Goal: Complete application form

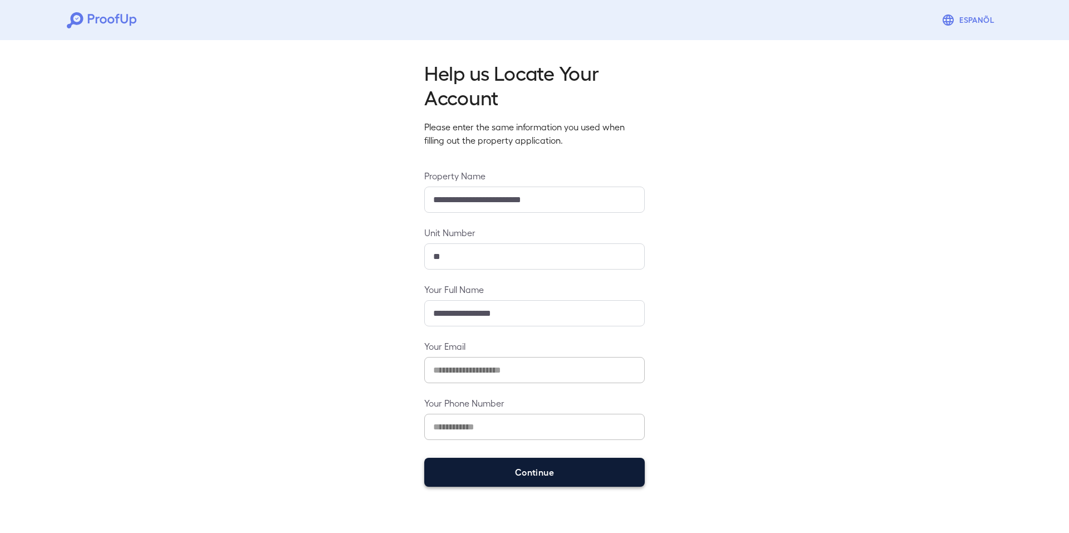
click at [535, 469] on button "Continue" at bounding box center [534, 471] width 220 height 29
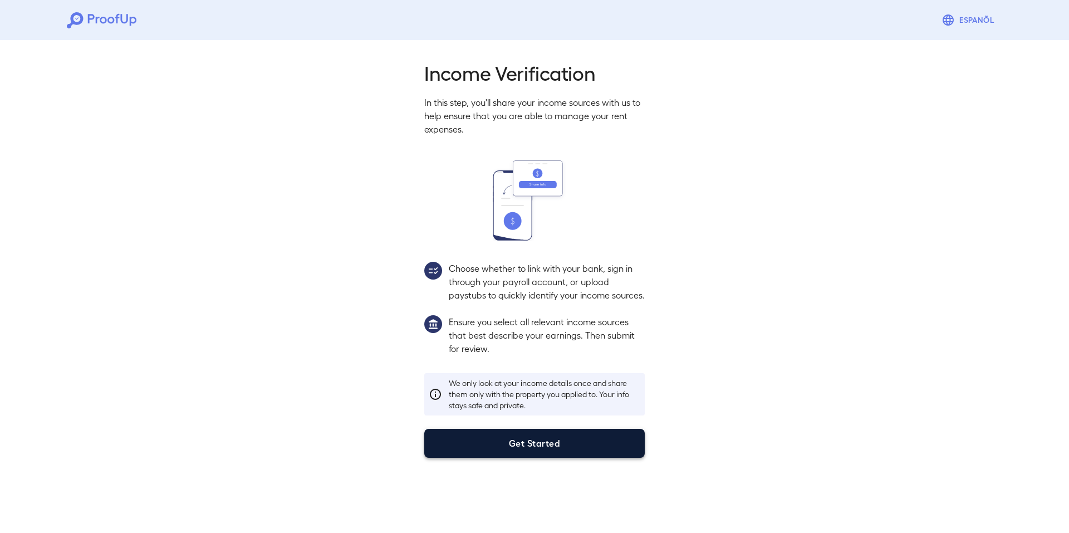
drag, startPoint x: 515, startPoint y: 453, endPoint x: 502, endPoint y: 457, distance: 13.6
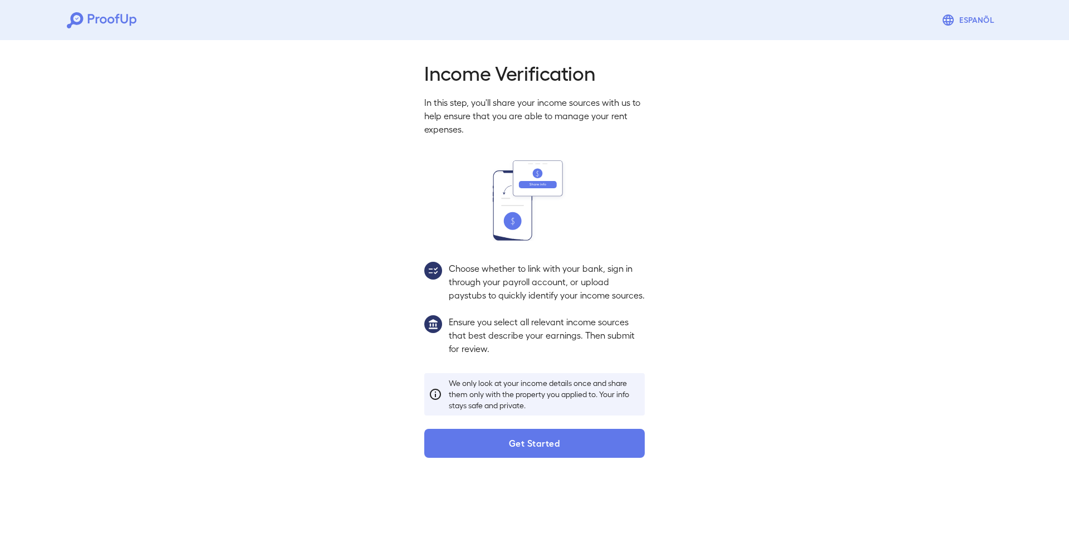
click at [514, 453] on button "Get Started" at bounding box center [534, 443] width 220 height 29
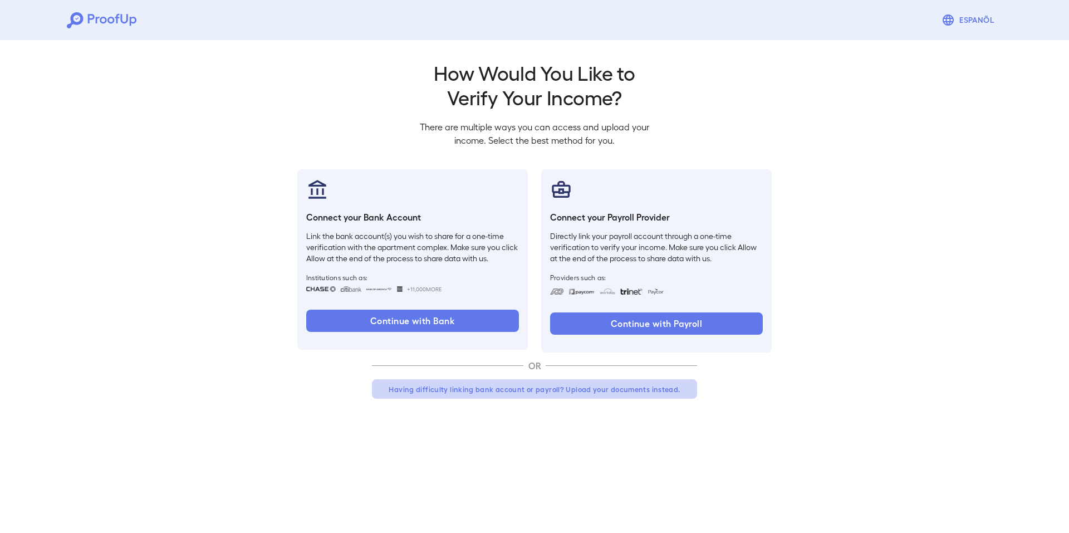
click at [460, 383] on button "Having difficulty linking bank account or payroll? Upload your documents instea…" at bounding box center [534, 389] width 325 height 20
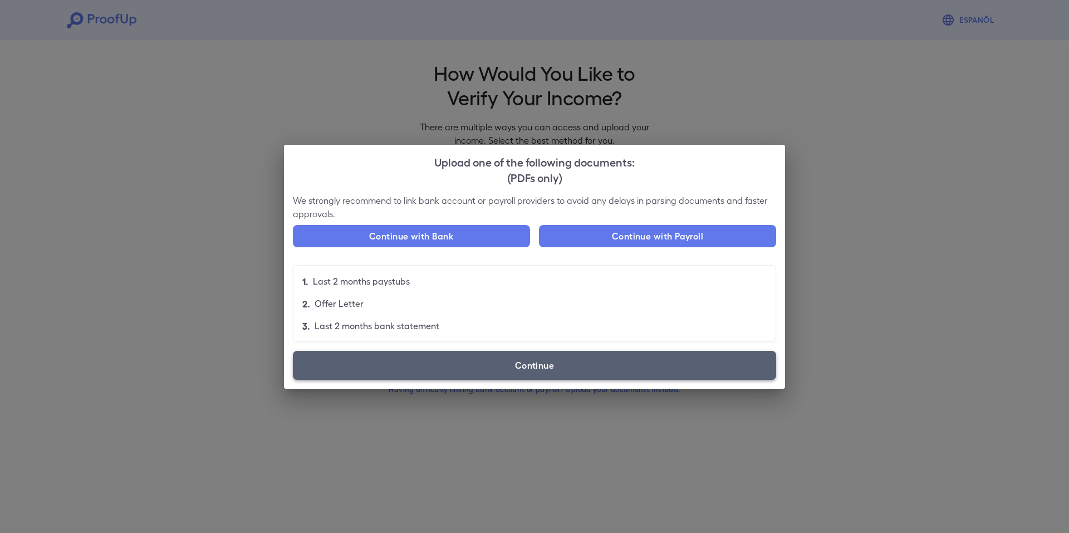
click at [496, 368] on label "Continue" at bounding box center [534, 365] width 483 height 29
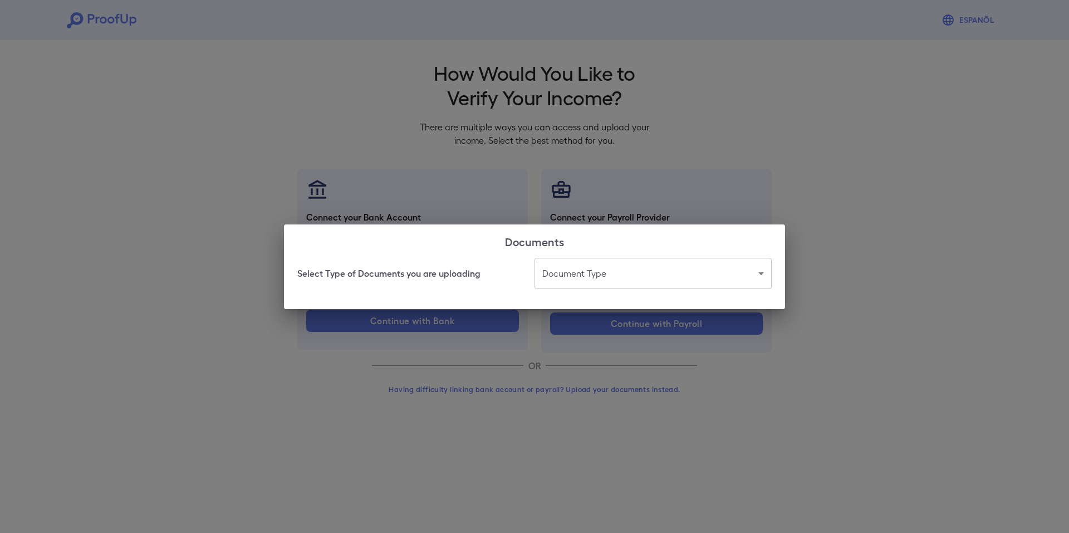
click at [629, 291] on div "Select Type of Documents you are uploading Document Type ​ ​" at bounding box center [534, 283] width 501 height 51
click at [626, 272] on body "Espanõl Go back How Would You Like to Verify Your Income? There are multiple wa…" at bounding box center [534, 212] width 1069 height 425
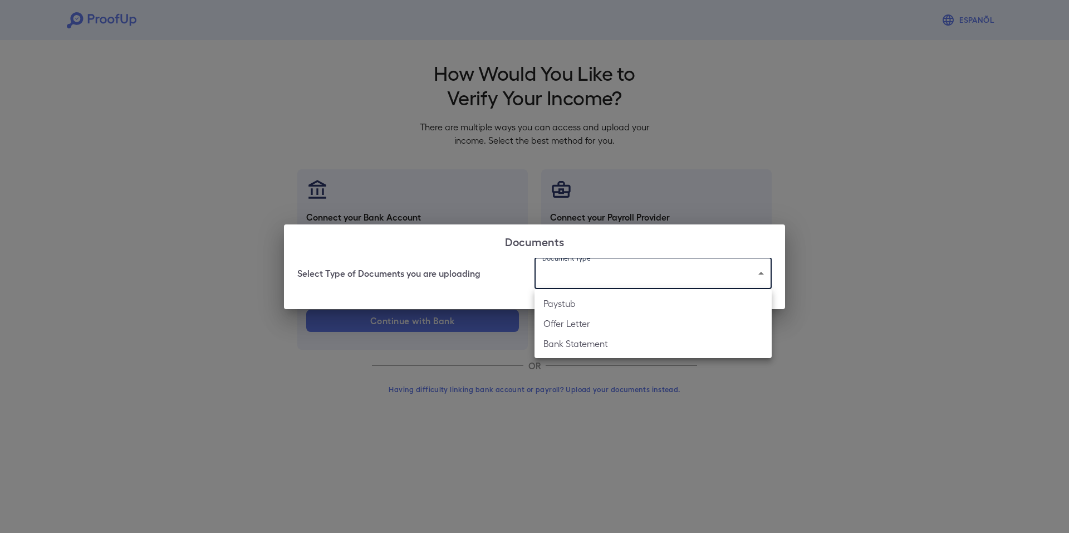
click at [595, 341] on li "Bank Statement" at bounding box center [652, 343] width 237 height 20
type input "**********"
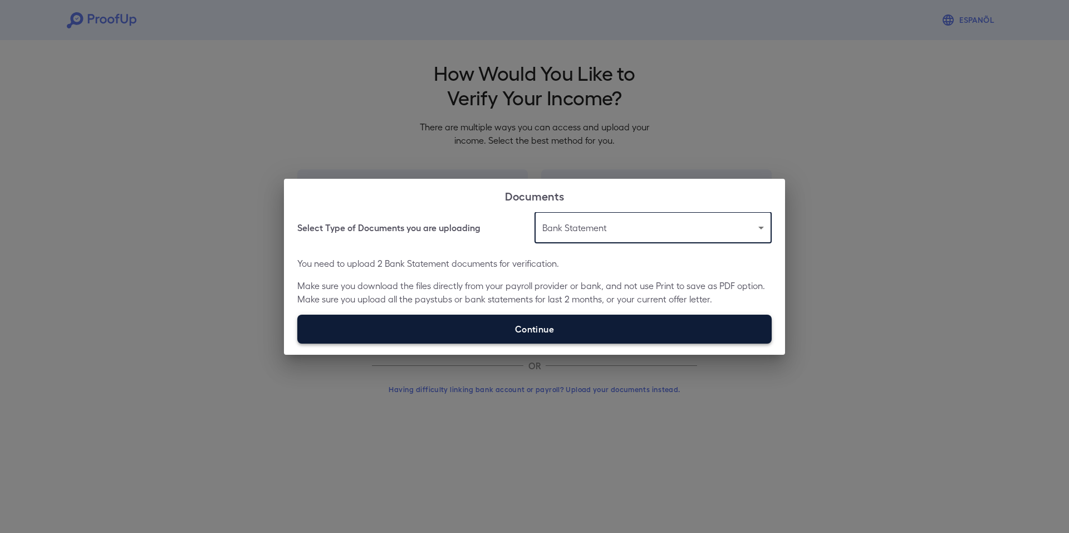
click at [550, 328] on label "Continue" at bounding box center [534, 328] width 474 height 29
click at [298, 343] on input "Continue" at bounding box center [297, 343] width 1 height 1
type input "**********"
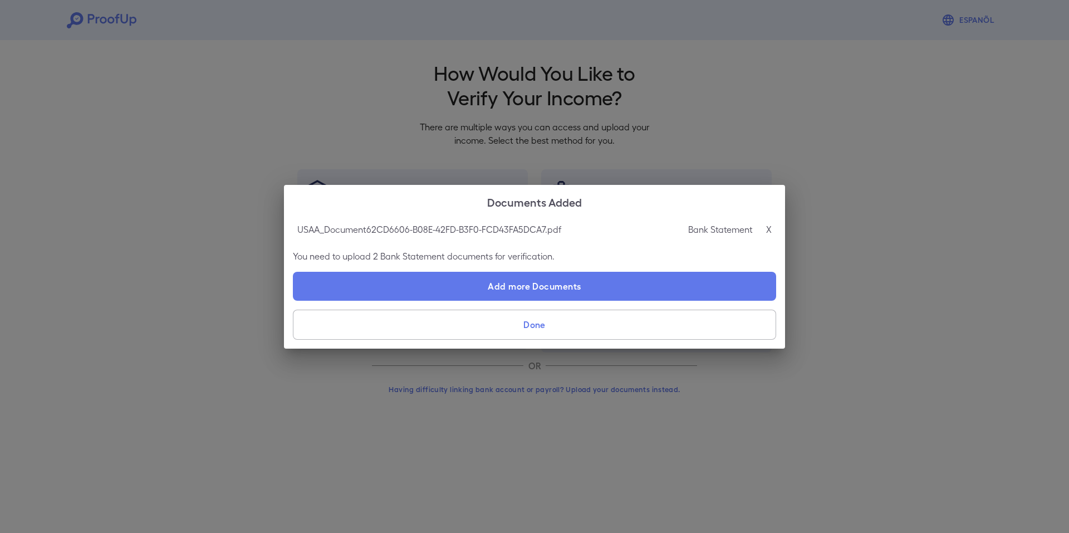
click at [479, 316] on button "Done" at bounding box center [534, 324] width 483 height 30
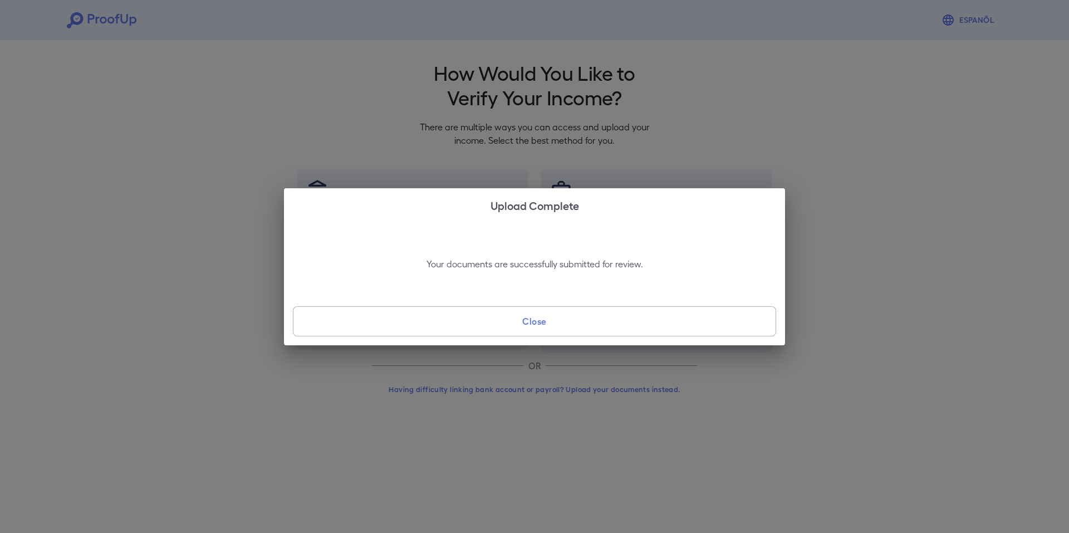
click at [639, 314] on button "Close" at bounding box center [534, 321] width 483 height 30
